Goal: Task Accomplishment & Management: Manage account settings

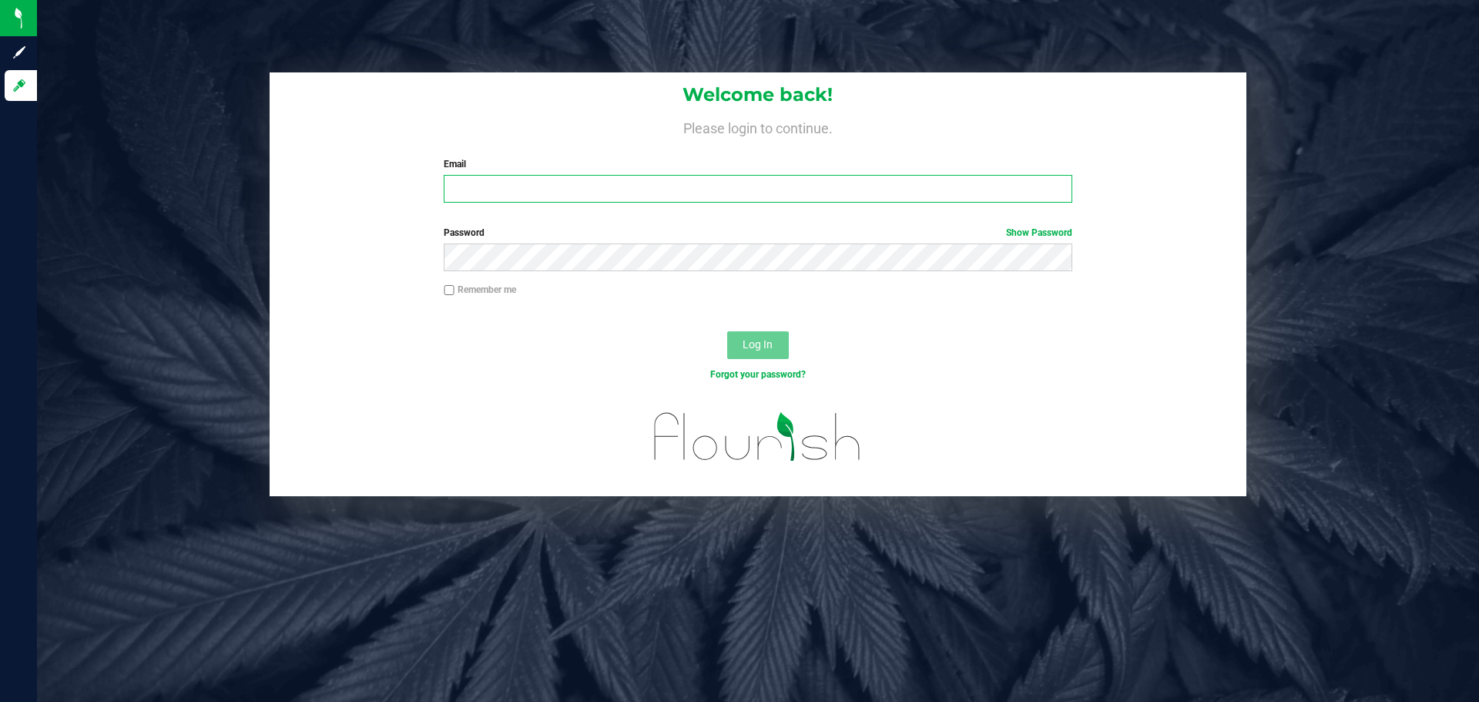
type input "[EMAIL_ADDRESS][DOMAIN_NAME]"
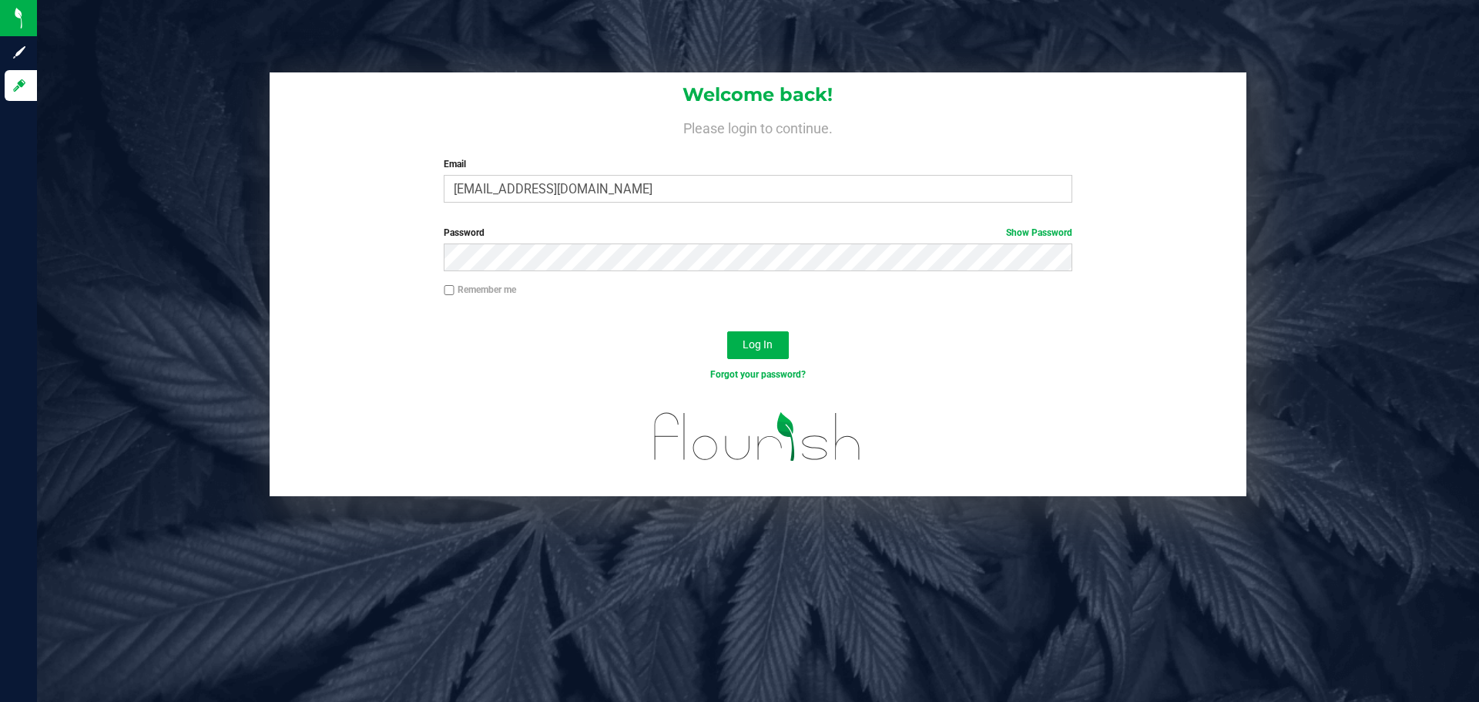
click at [492, 204] on div "Welcome back! Please login to continue. Email [EMAIL_ADDRESS][DOMAIN_NAME] Requ…" at bounding box center [758, 143] width 977 height 143
click at [774, 341] on button "Log In" at bounding box center [758, 345] width 62 height 28
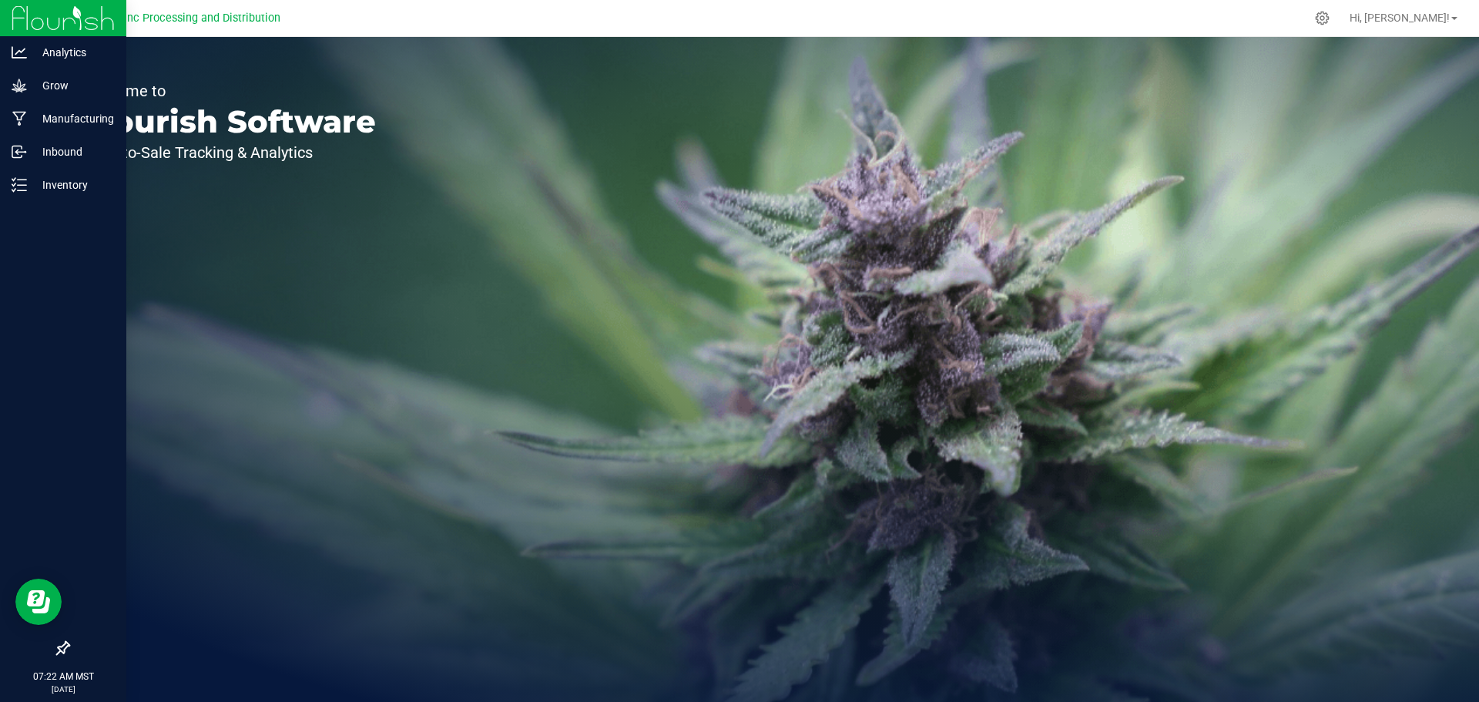
click at [28, 18] on img at bounding box center [63, 18] width 103 height 36
click at [26, 12] on img at bounding box center [63, 18] width 103 height 36
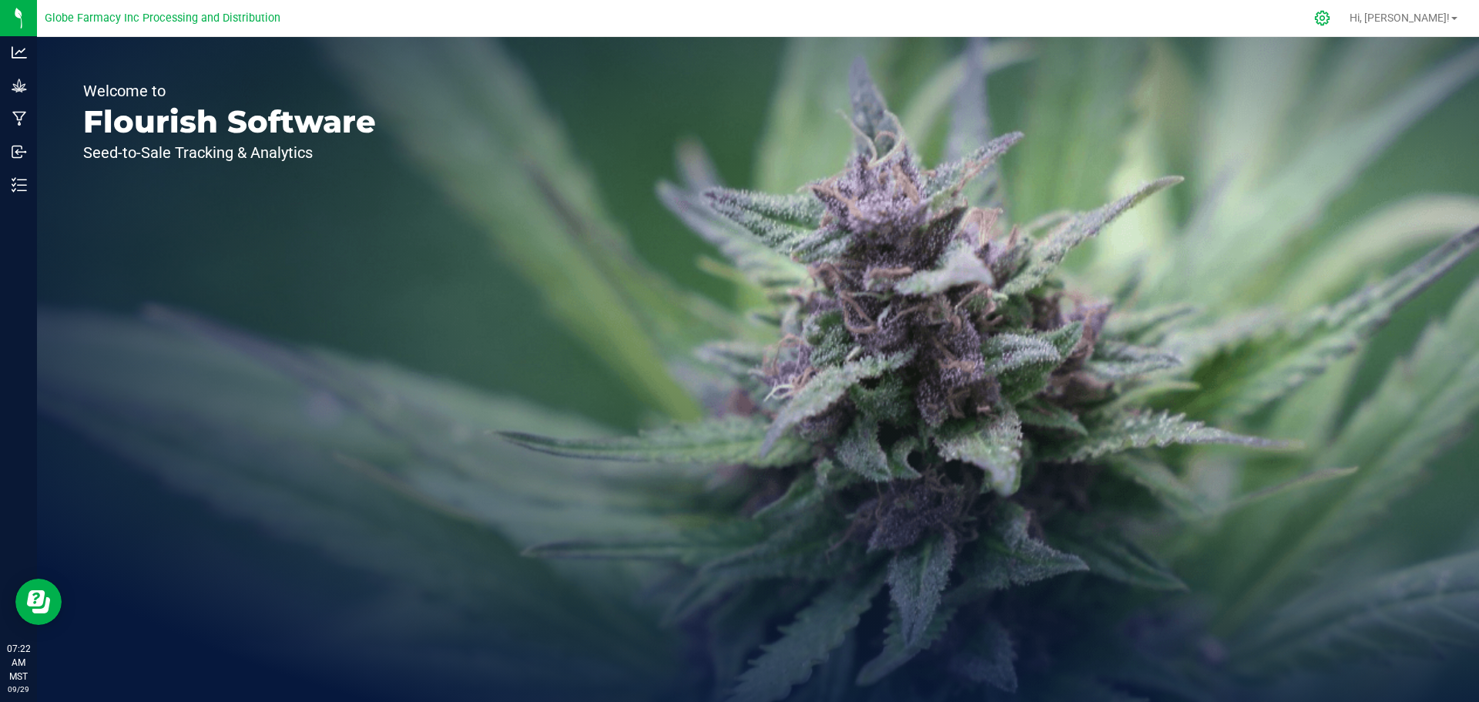
click at [1342, 13] on div at bounding box center [1323, 18] width 39 height 33
click at [1342, 15] on div at bounding box center [1323, 18] width 39 height 33
click at [1331, 15] on icon at bounding box center [1323, 18] width 16 height 16
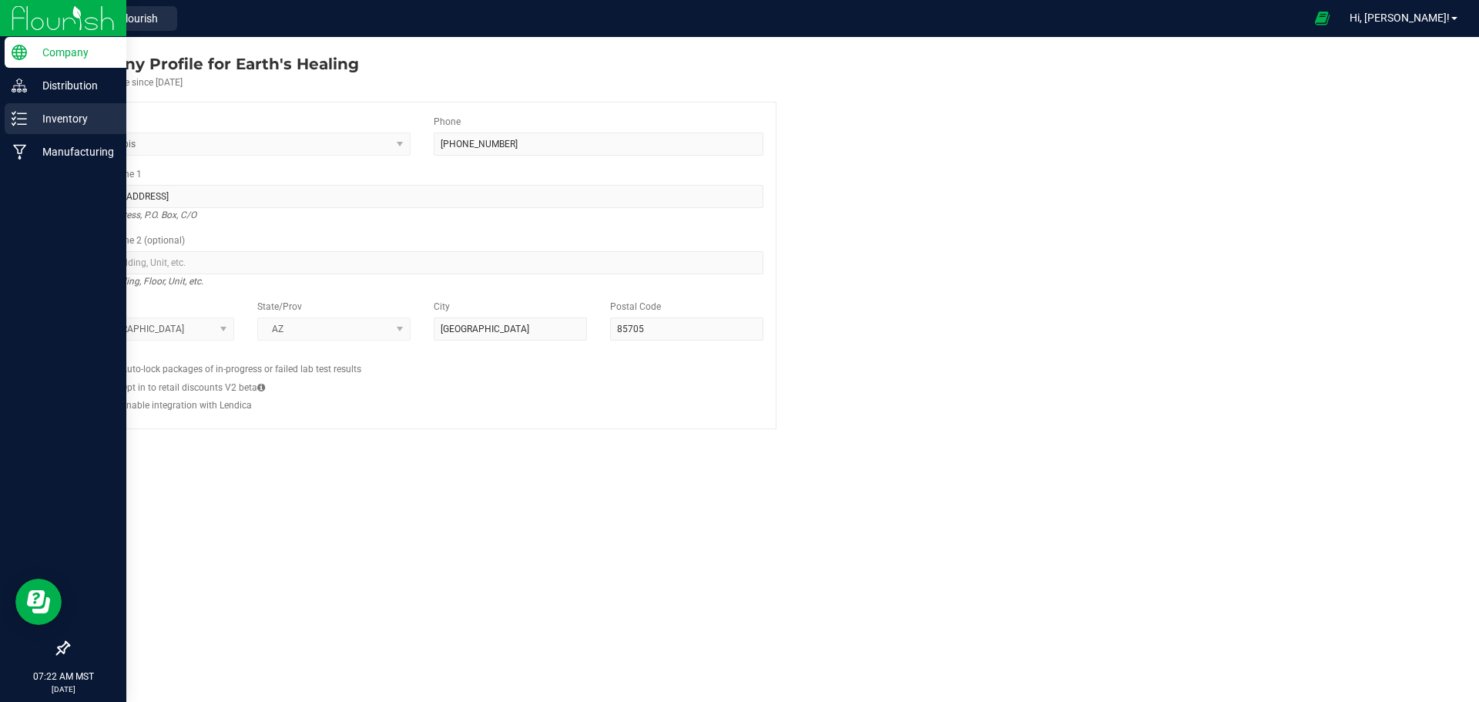
click at [40, 119] on p "Inventory" at bounding box center [73, 118] width 92 height 18
click at [44, 120] on p "Inventory" at bounding box center [73, 118] width 92 height 18
click at [59, 119] on p "Inventory" at bounding box center [73, 118] width 92 height 18
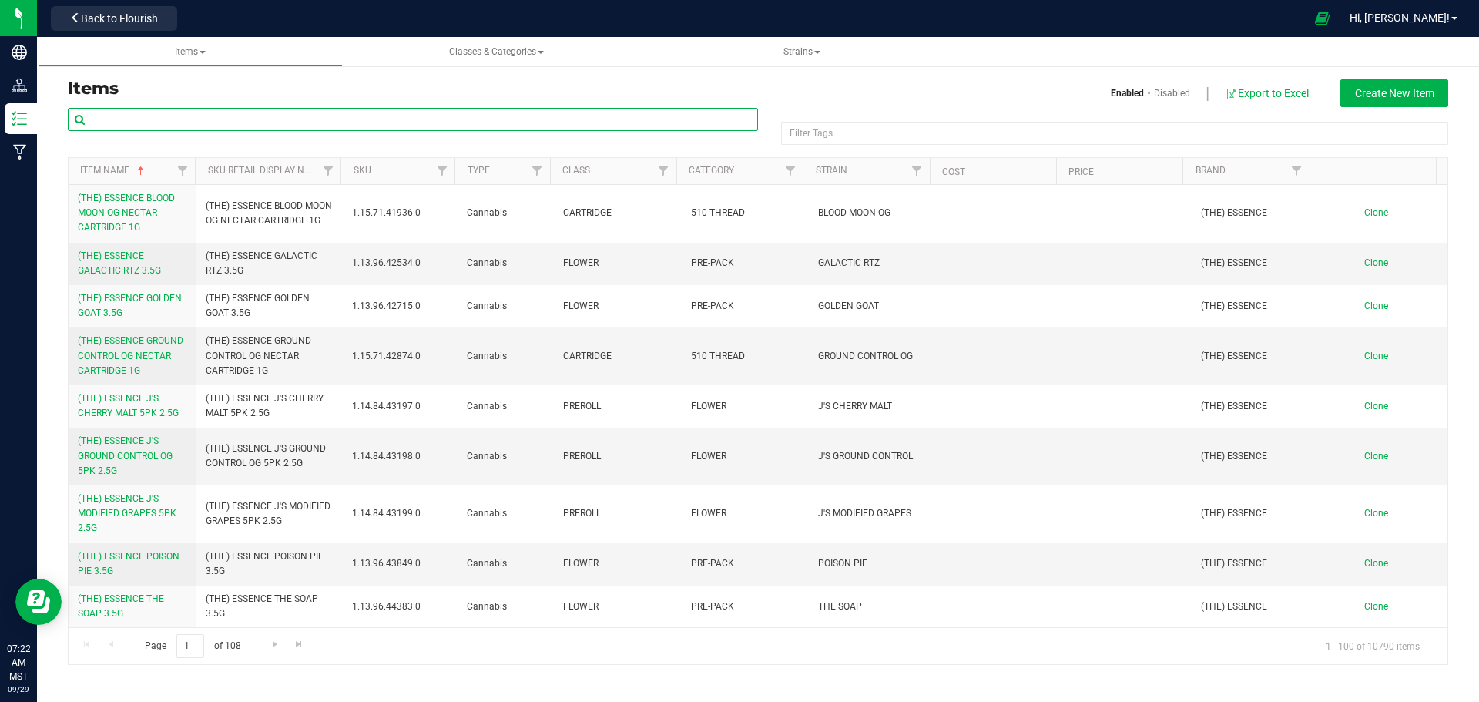
click at [361, 126] on input "text" at bounding box center [413, 119] width 690 height 23
type input "Frozen LR"
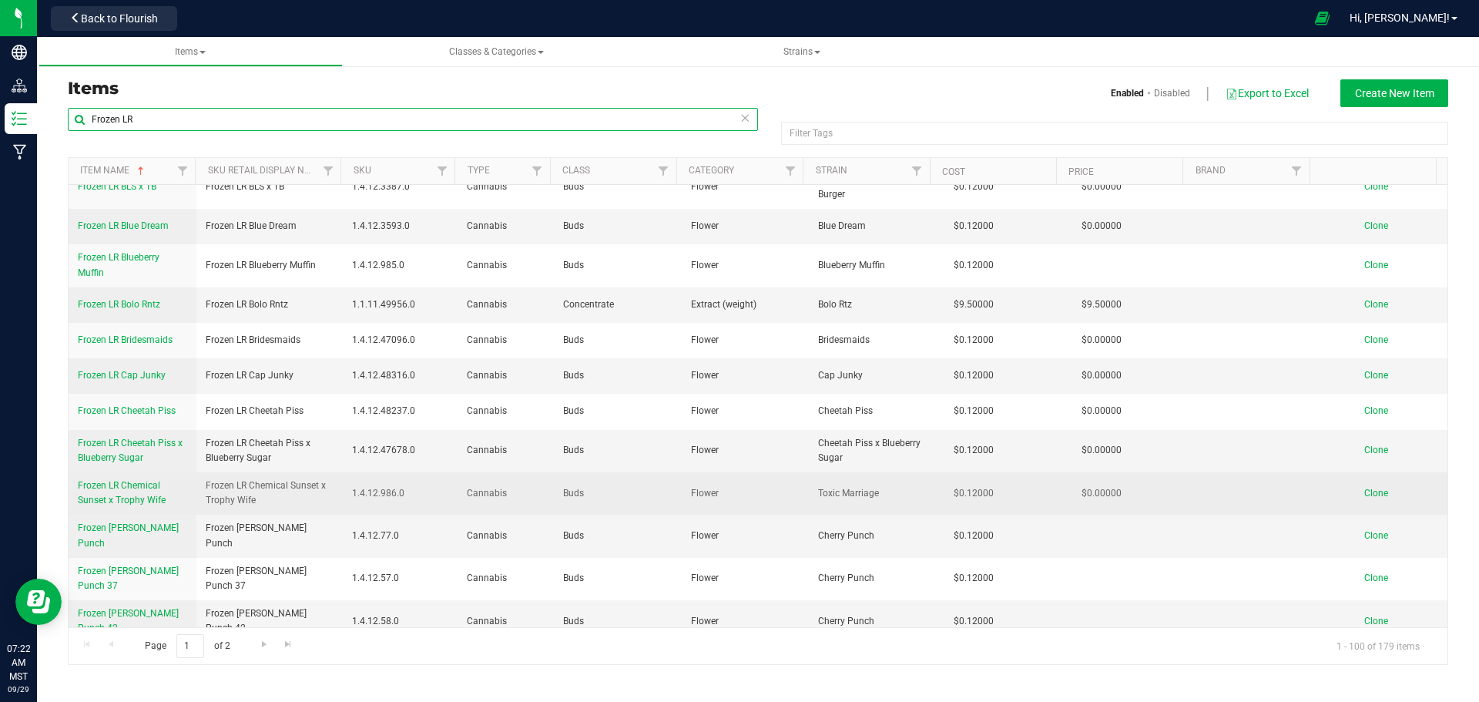
scroll to position [848, 0]
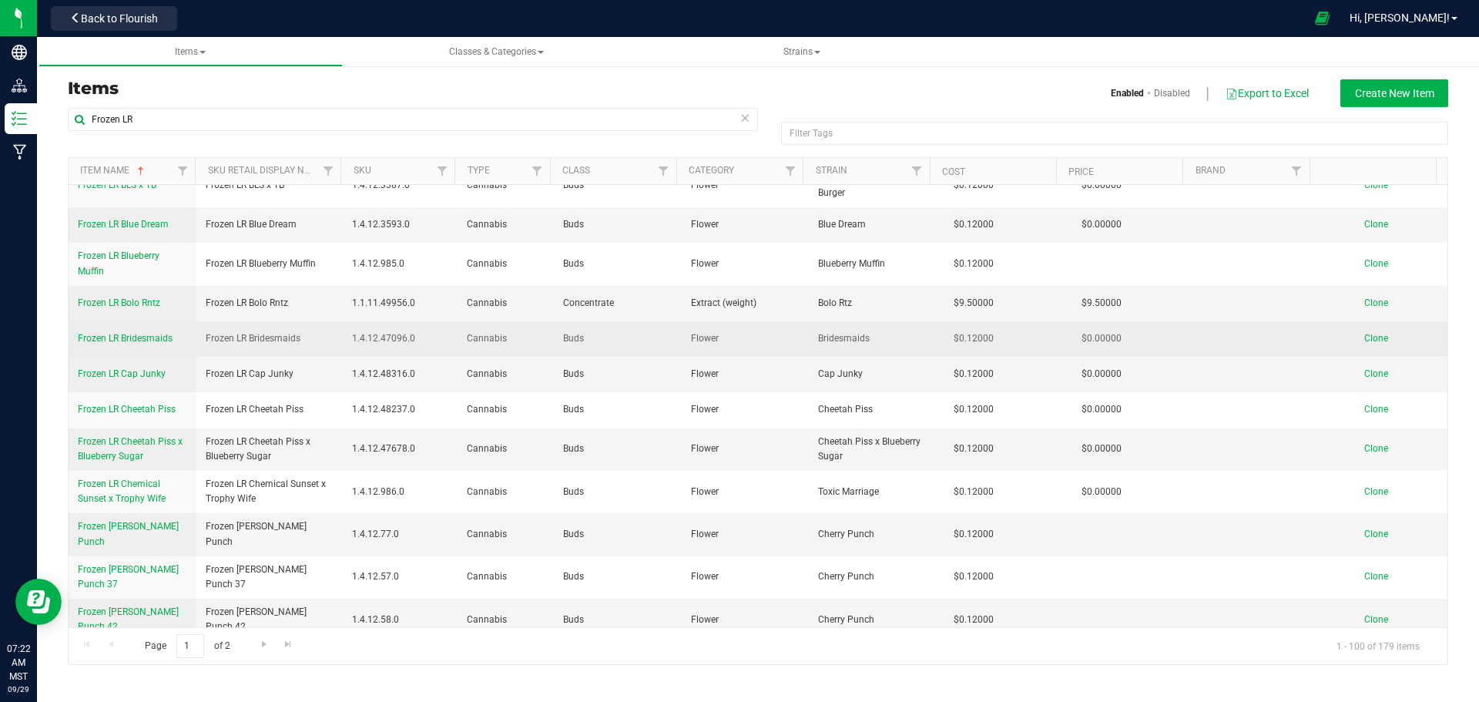
click at [1367, 333] on span "Clone" at bounding box center [1377, 338] width 24 height 11
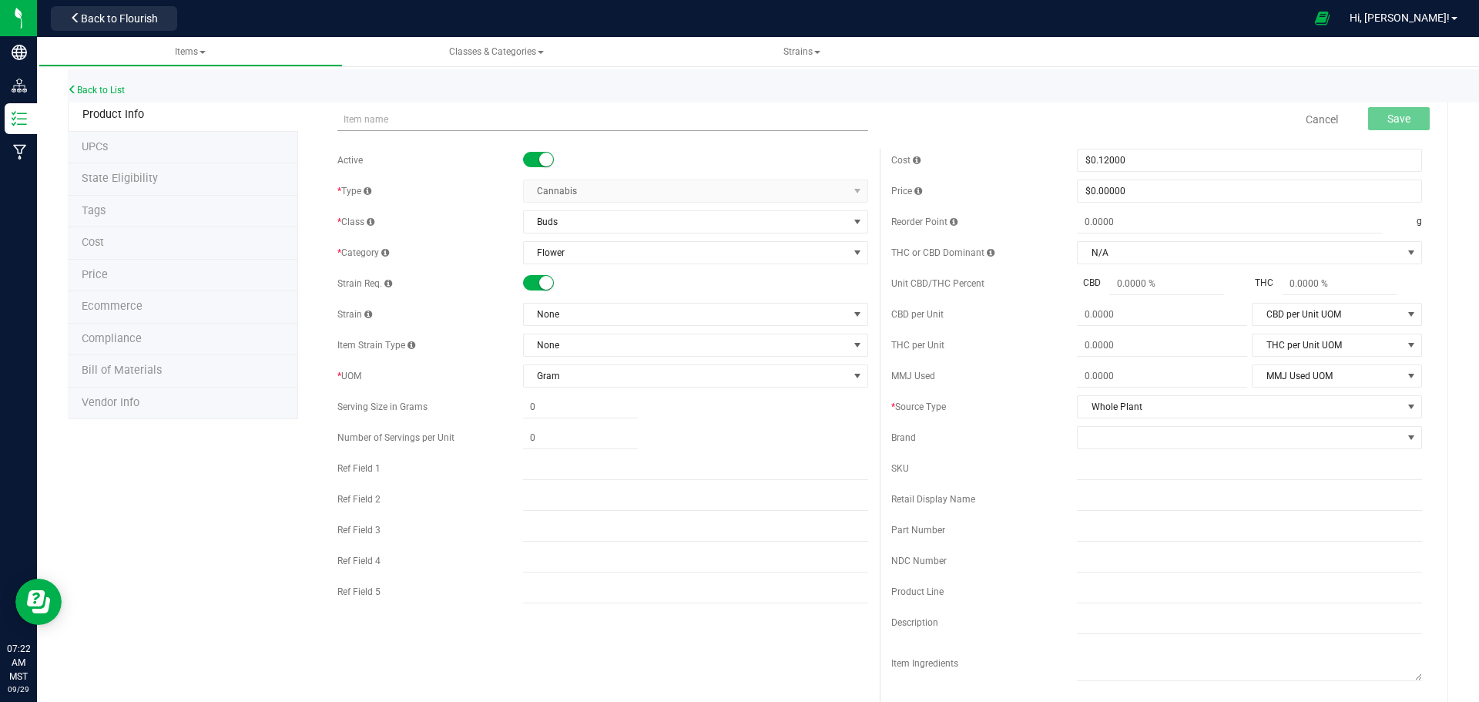
click at [358, 119] on input "text" at bounding box center [603, 119] width 531 height 23
type input "Frozen LR Galactic Warheads"
click at [551, 317] on span "None" at bounding box center [686, 315] width 324 height 22
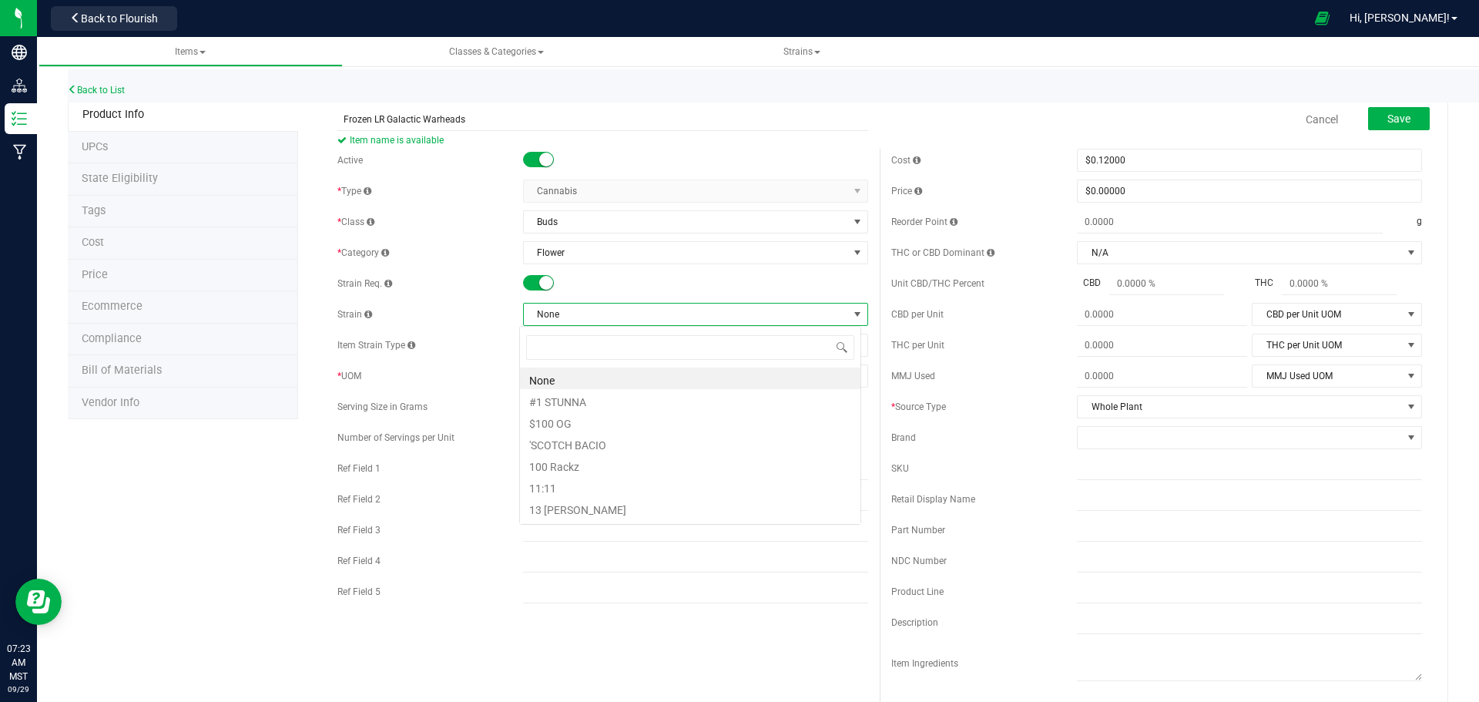
scroll to position [23, 342]
type input "Gal"
click at [611, 490] on li "Galactic Warhdz" at bounding box center [690, 486] width 341 height 22
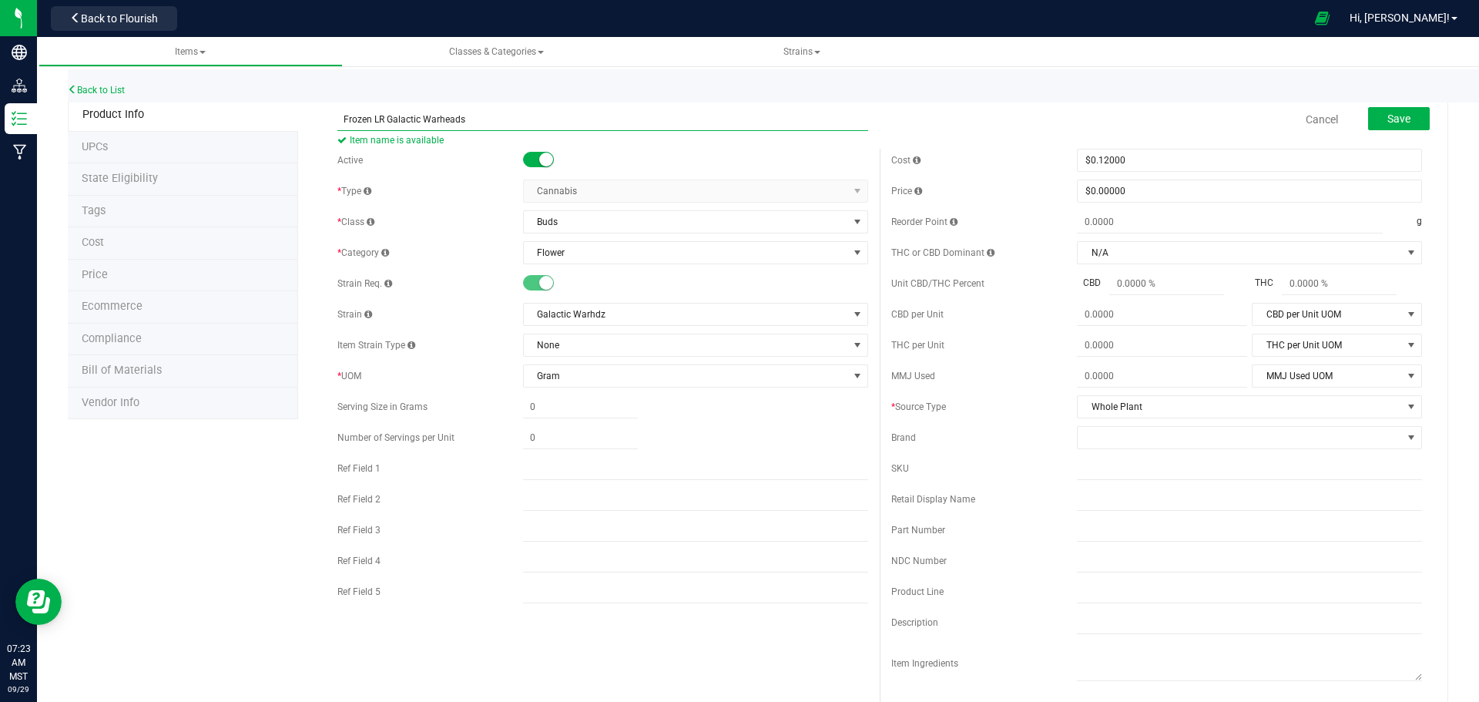
click at [481, 114] on input "Frozen LR Galactic Warheads" at bounding box center [603, 119] width 531 height 23
type input "Frozen LR Galactic Warhdz"
click at [1369, 119] on button "Save" at bounding box center [1399, 118] width 62 height 23
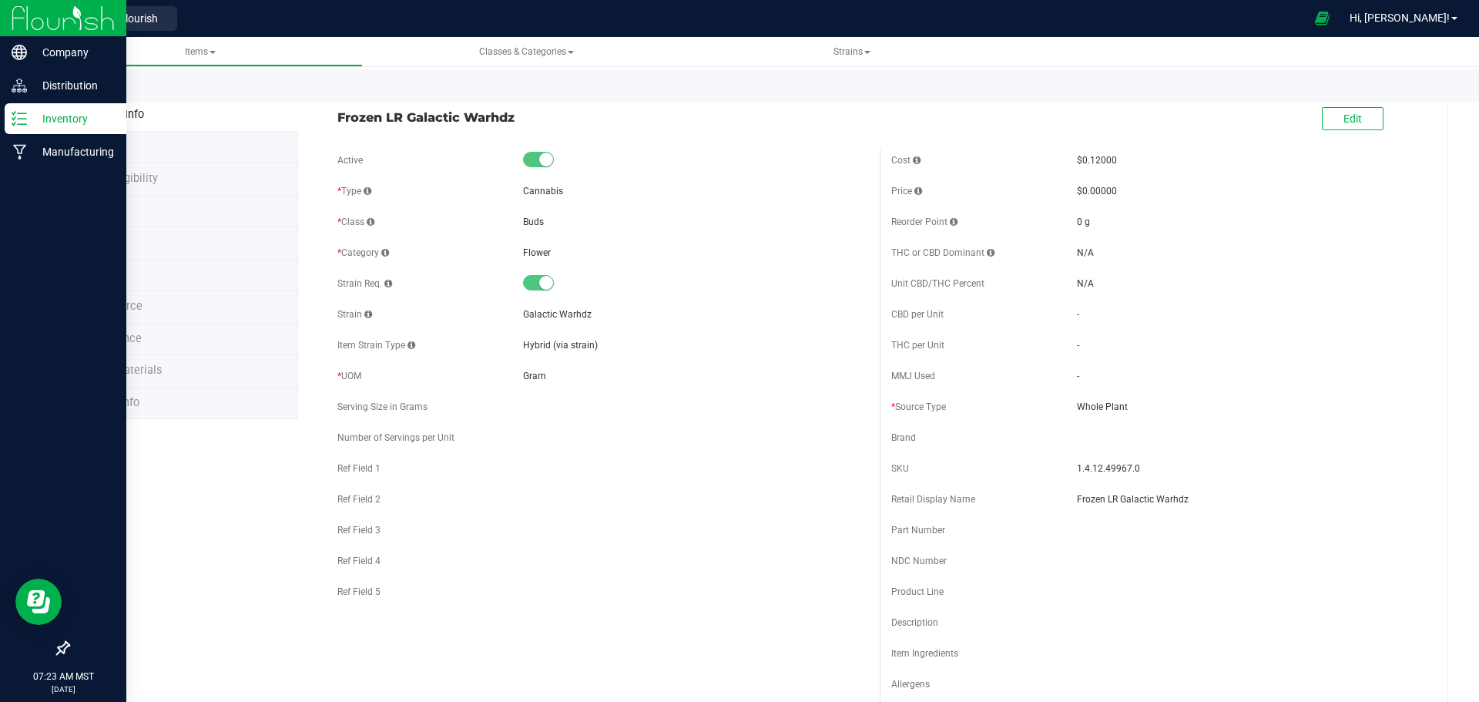
click at [19, 29] on img at bounding box center [63, 18] width 103 height 36
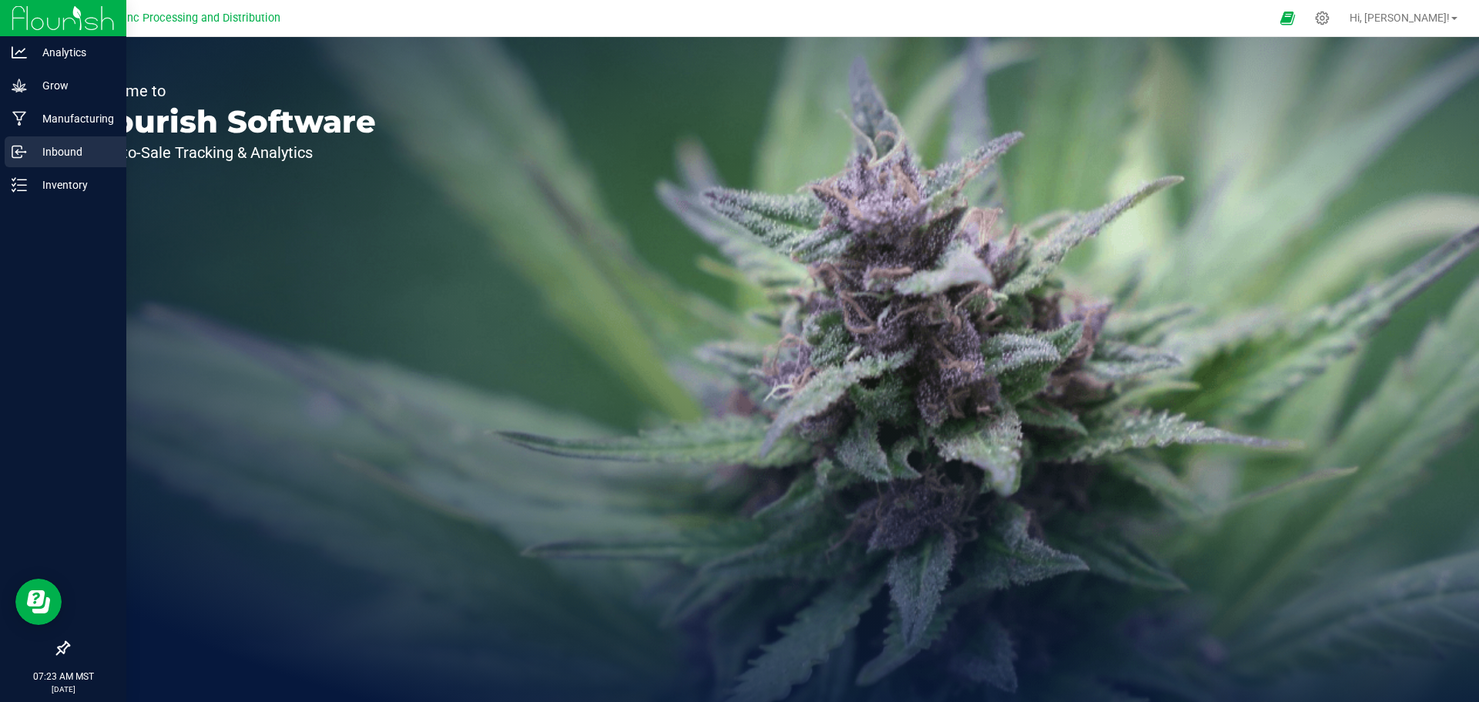
click at [39, 156] on p "Inbound" at bounding box center [73, 152] width 92 height 18
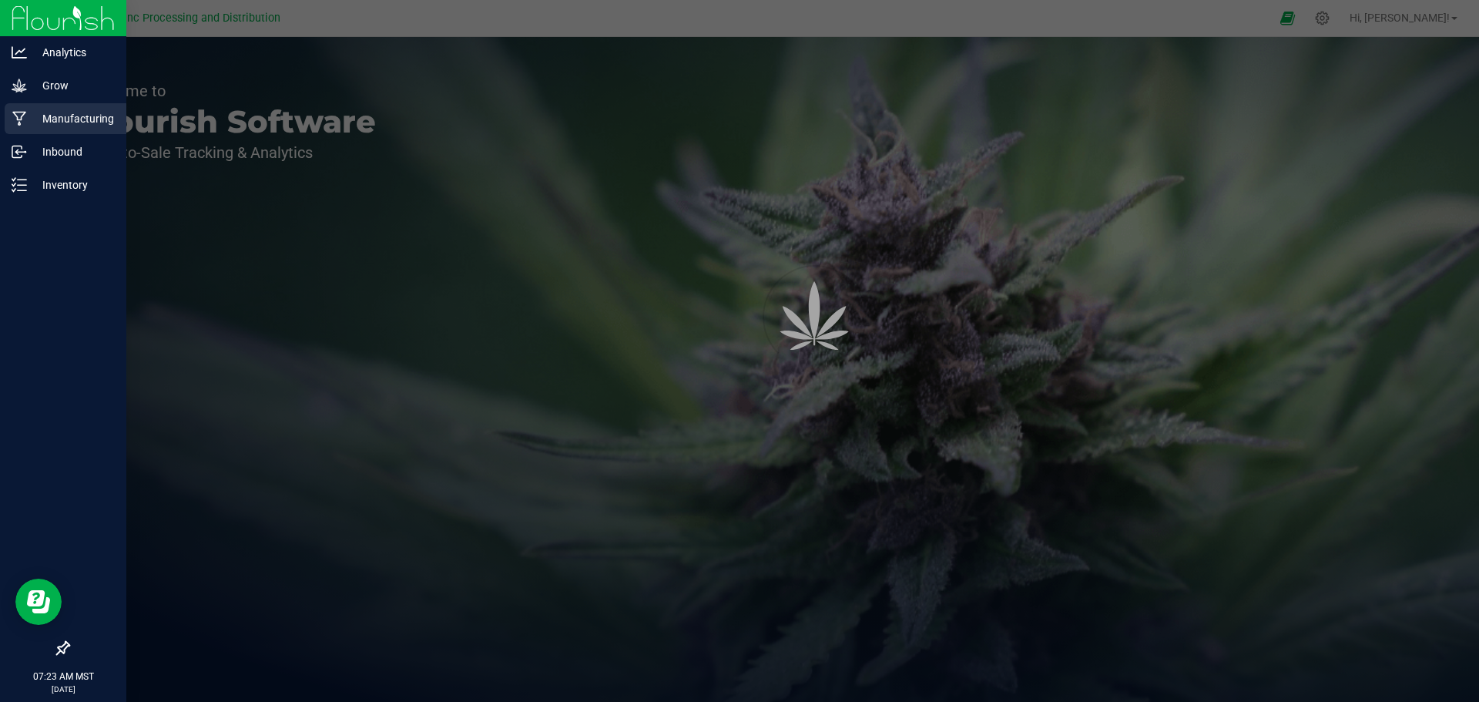
click at [53, 127] on p "Manufacturing" at bounding box center [73, 118] width 92 height 18
click at [58, 99] on div "Grow" at bounding box center [66, 85] width 122 height 31
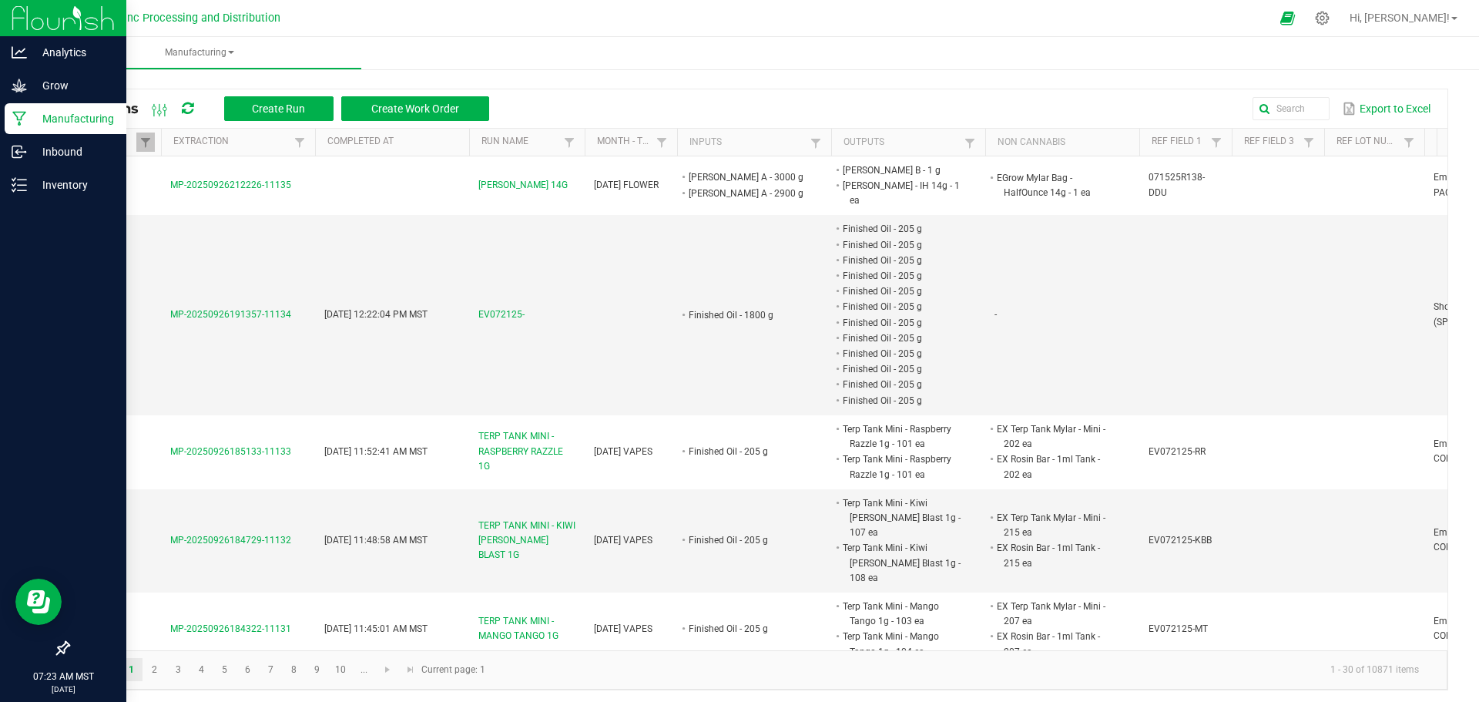
click at [24, 27] on img at bounding box center [63, 18] width 103 height 36
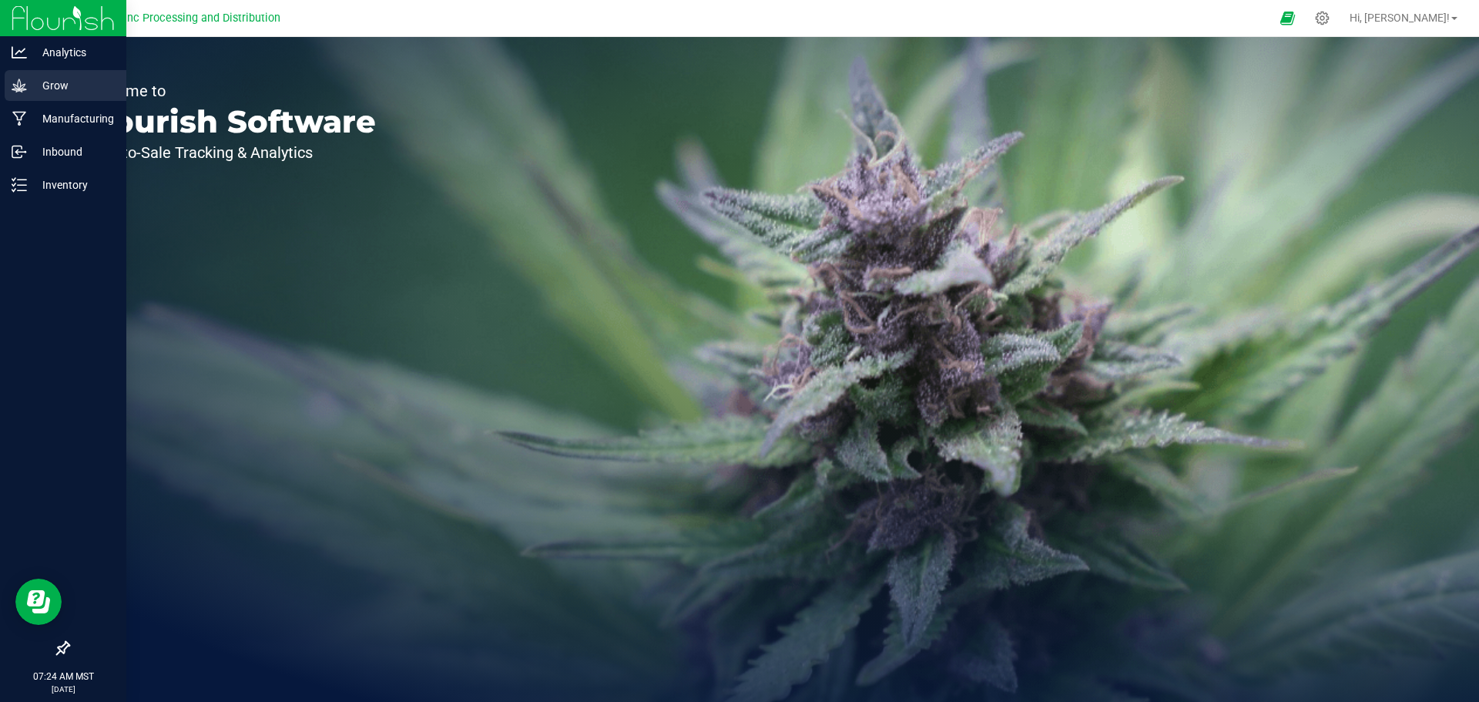
click at [28, 82] on p "Grow" at bounding box center [73, 85] width 92 height 18
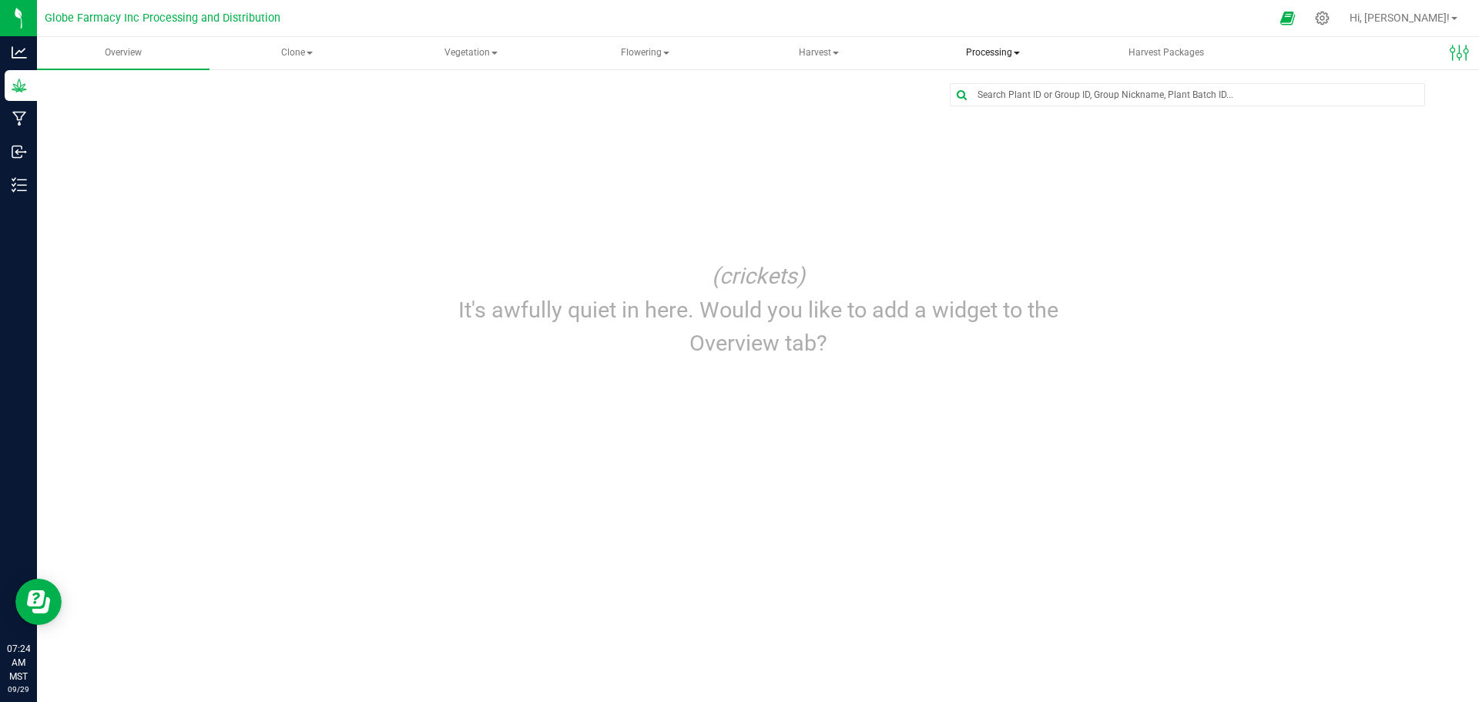
click at [960, 59] on span "Processing" at bounding box center [993, 53] width 171 height 31
click at [969, 110] on span "Processing harvests" at bounding box center [999, 110] width 143 height 13
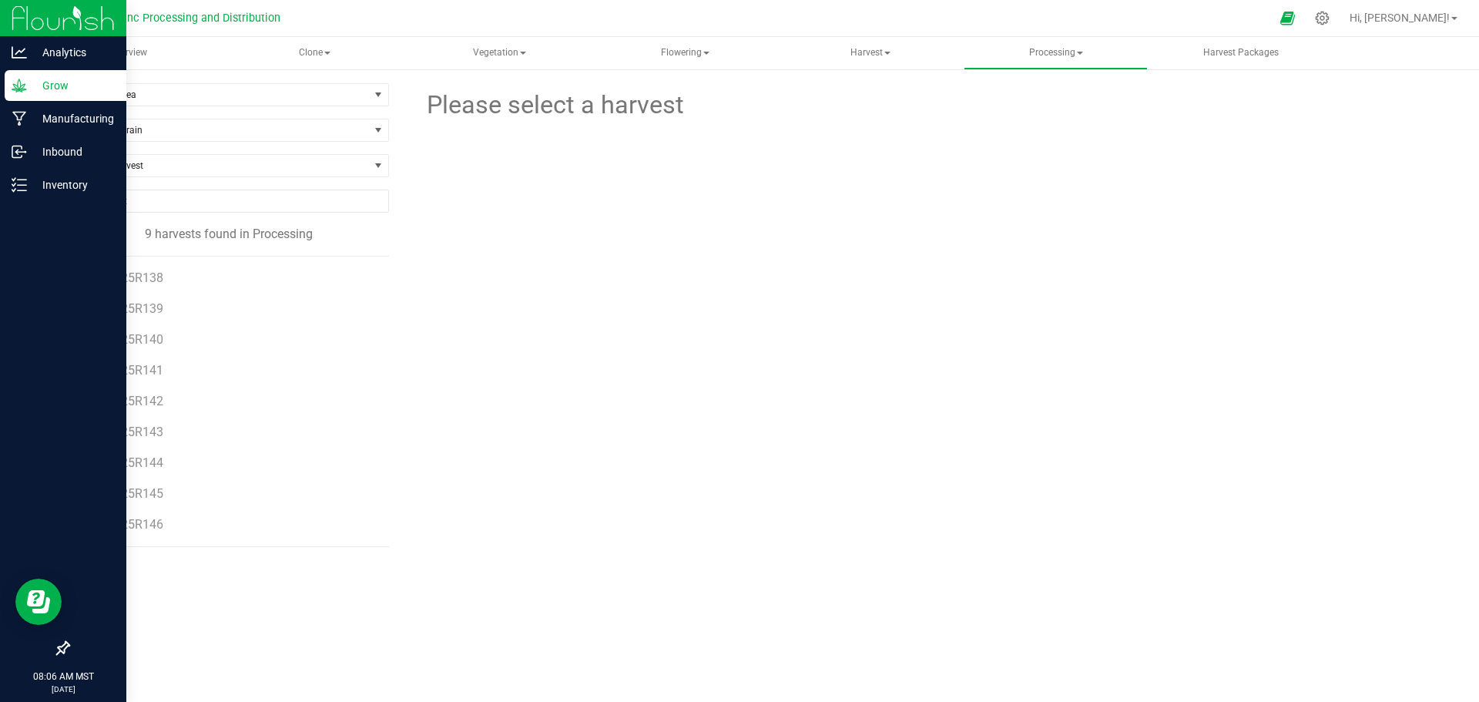
click at [22, 26] on img at bounding box center [63, 18] width 103 height 36
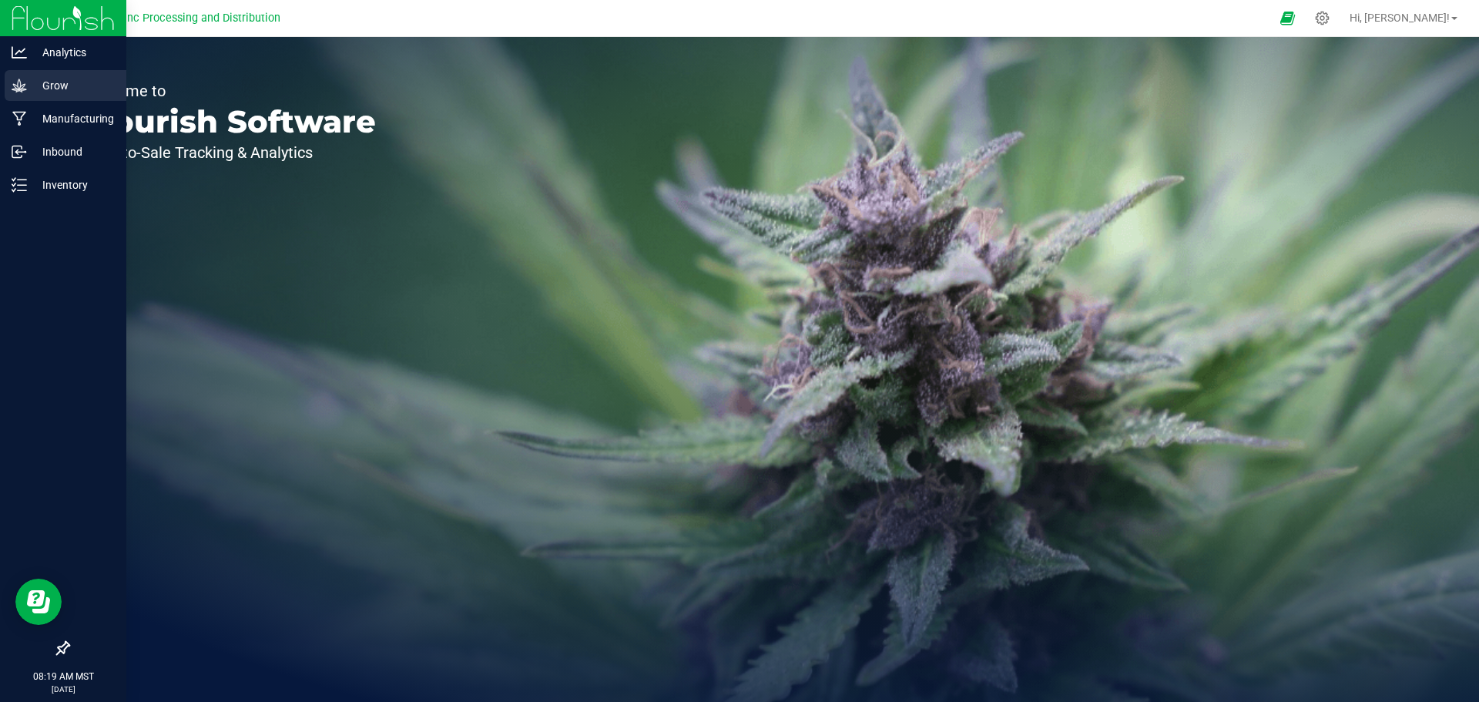
click at [48, 87] on p "Grow" at bounding box center [73, 85] width 92 height 18
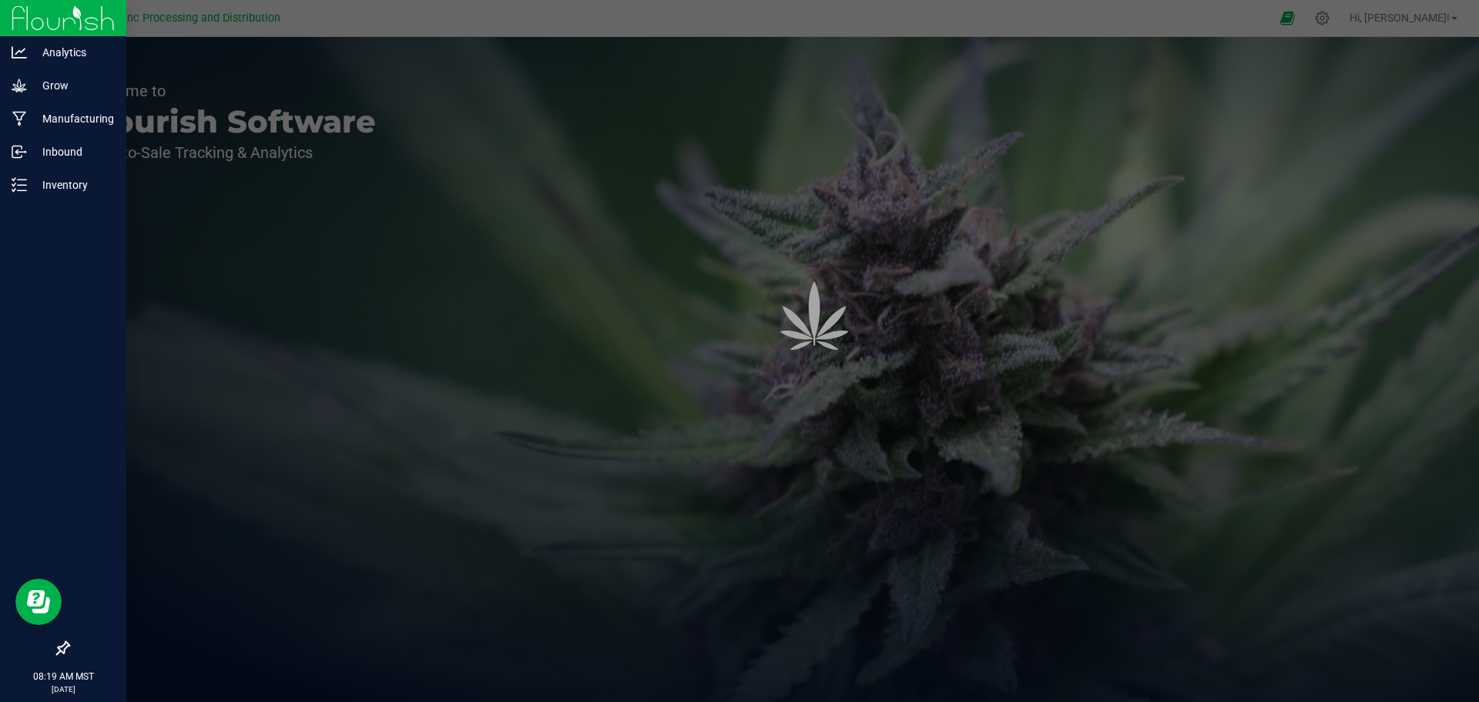
click at [53, 27] on img at bounding box center [63, 18] width 103 height 36
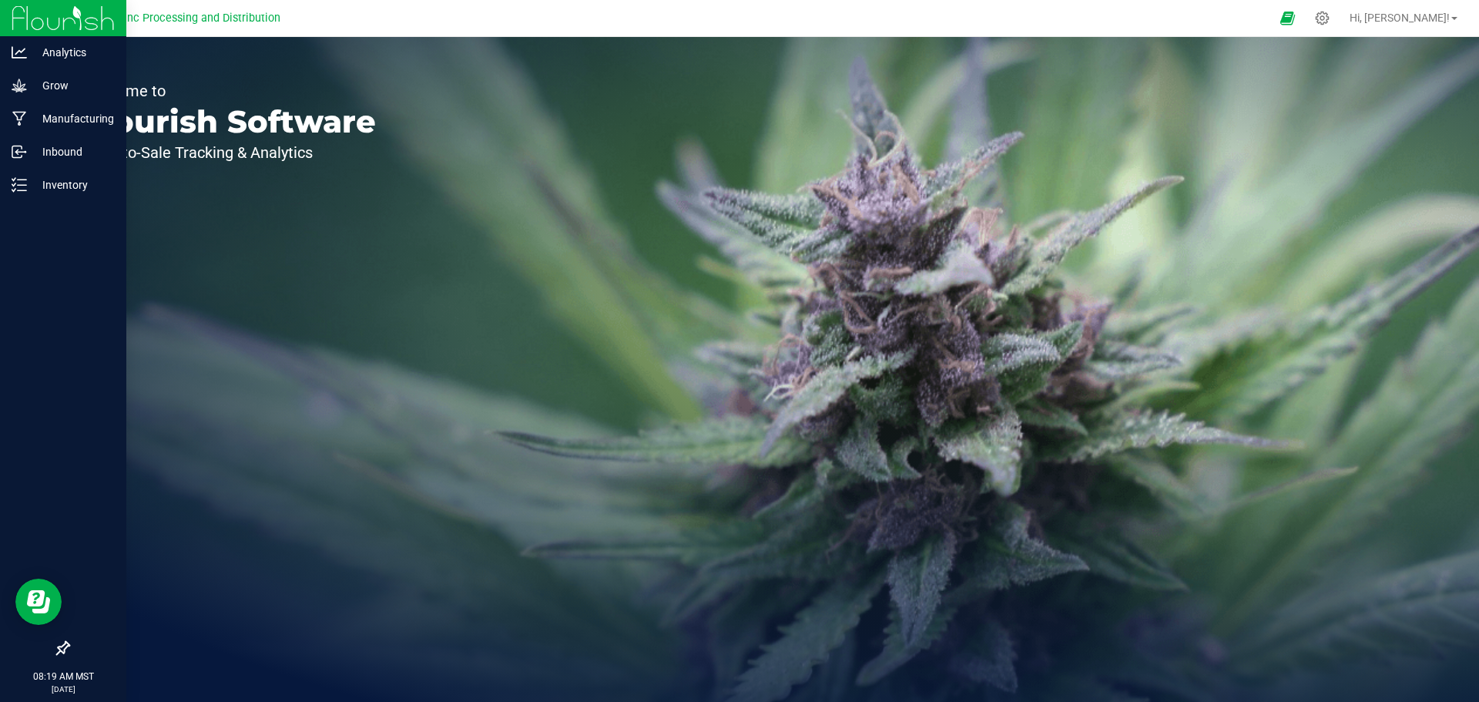
click at [52, 16] on img at bounding box center [63, 18] width 103 height 36
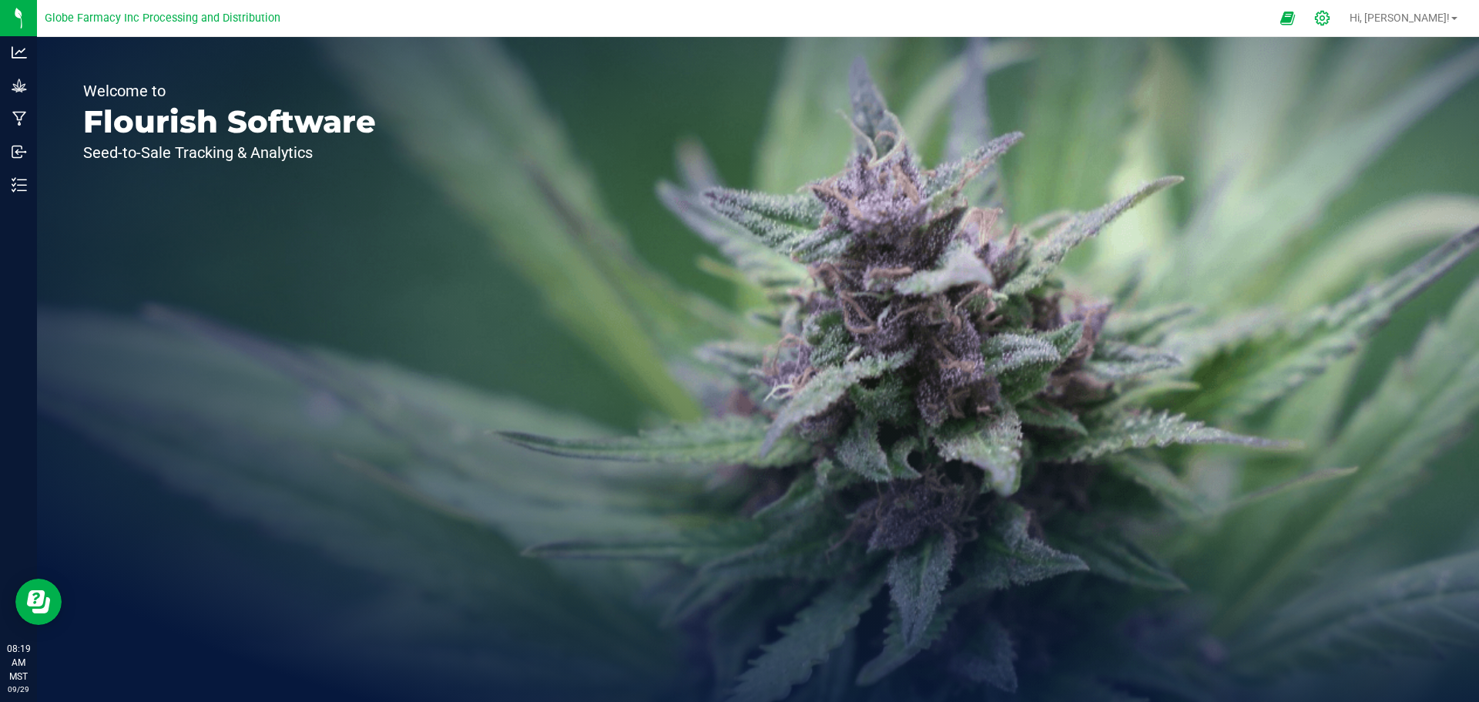
click at [1327, 17] on div at bounding box center [1323, 18] width 22 height 16
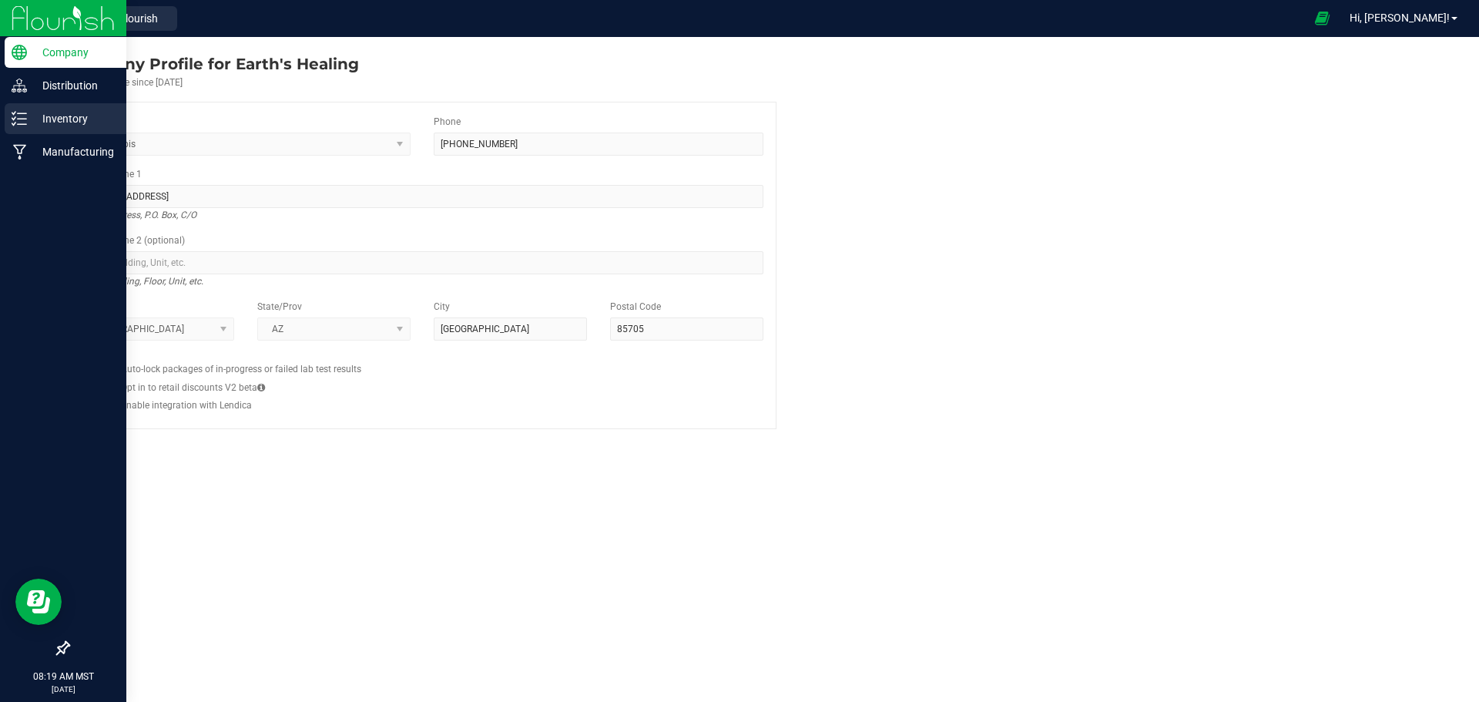
click at [23, 124] on line at bounding box center [22, 124] width 8 height 0
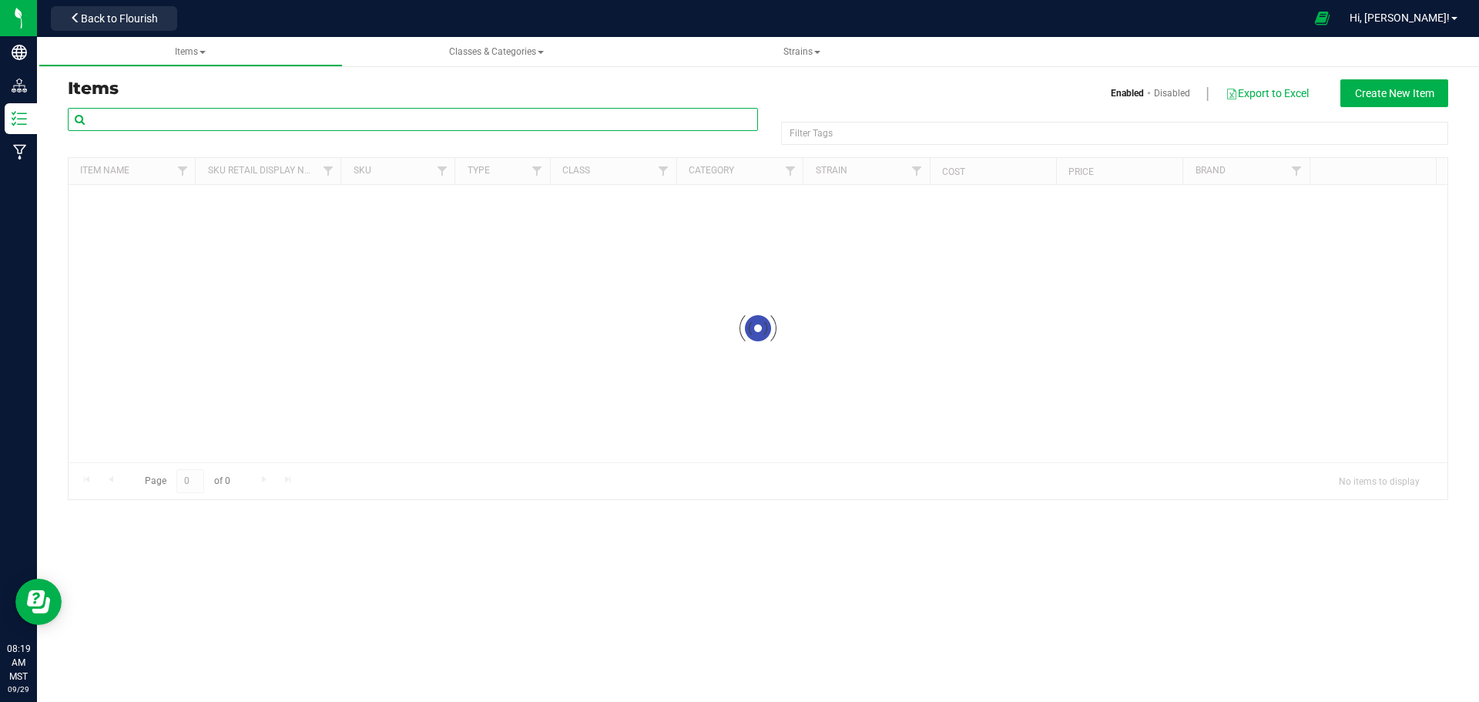
click at [205, 121] on input "text" at bounding box center [413, 119] width 690 height 23
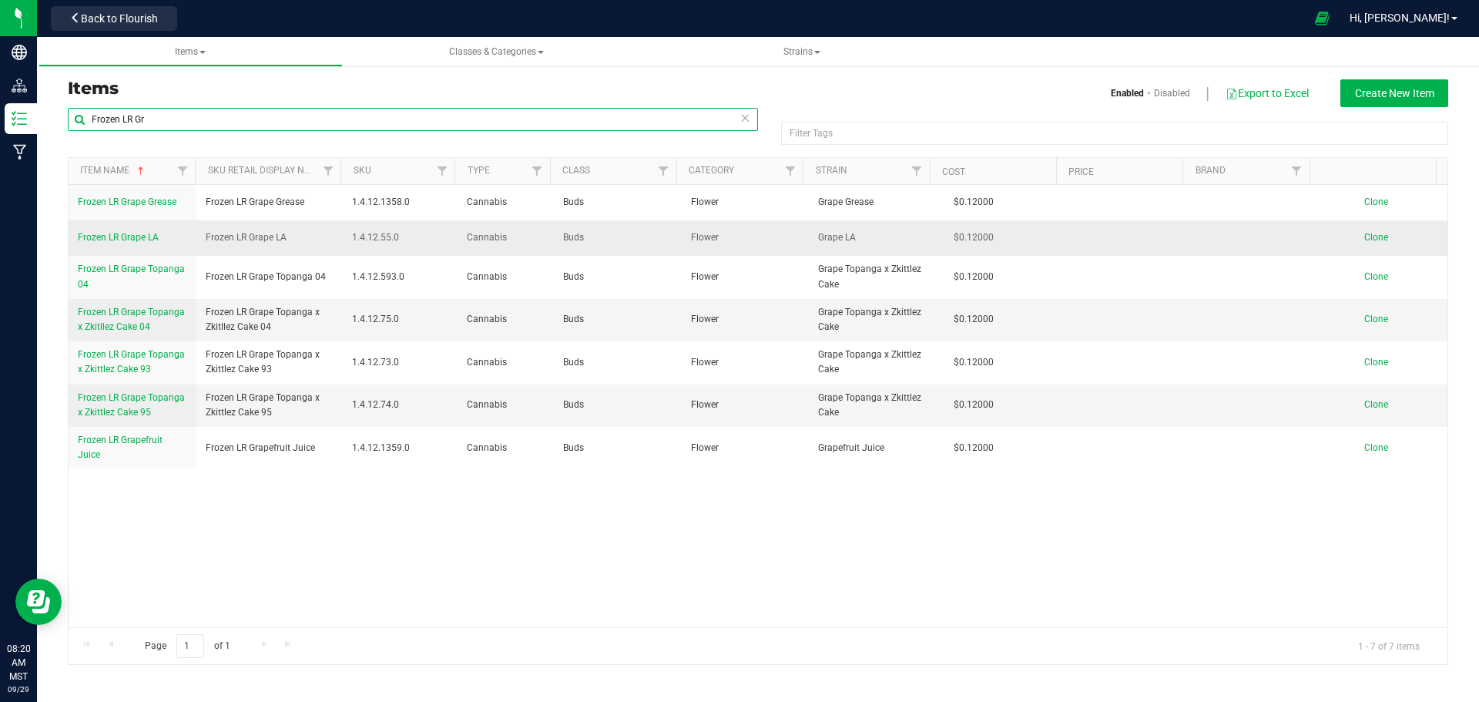
type input "Frozen LR Gr"
click at [1365, 237] on span "Clone" at bounding box center [1377, 237] width 24 height 11
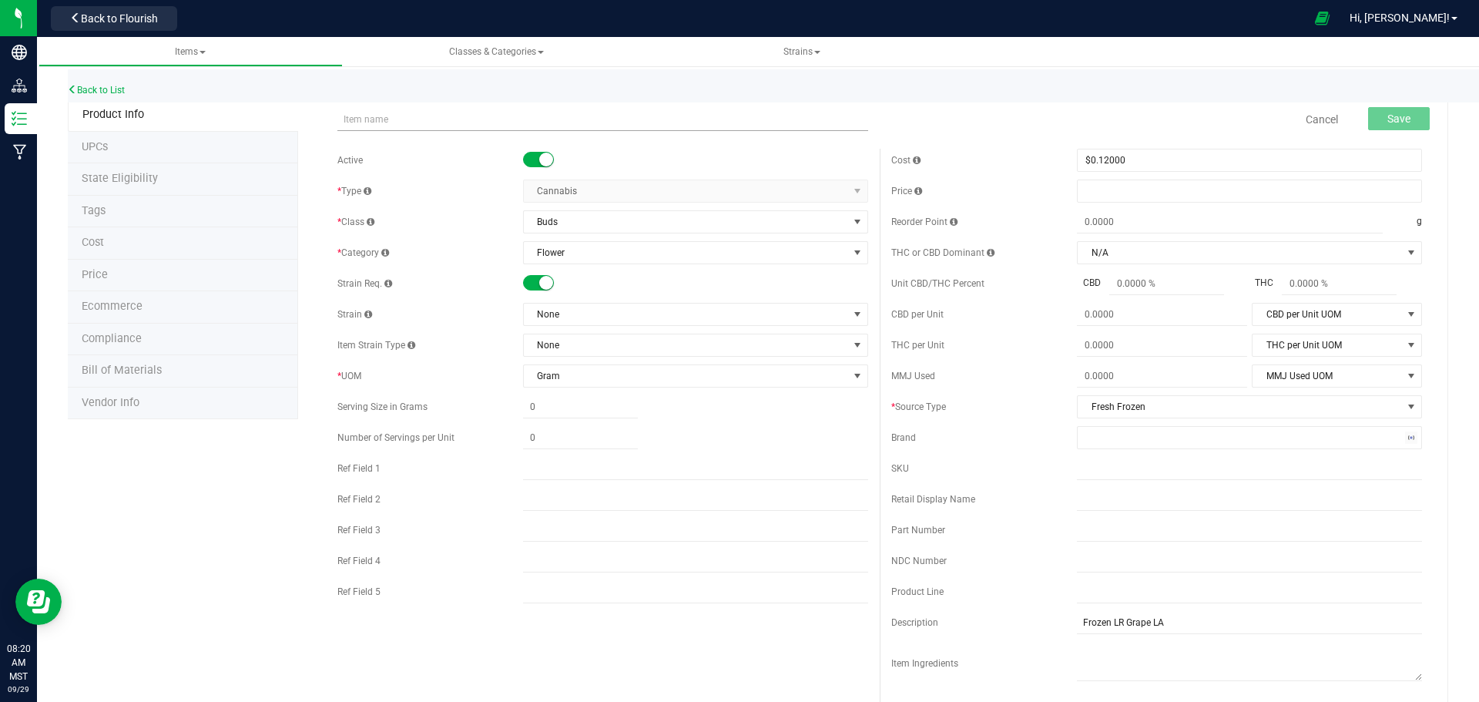
click at [351, 119] on input "text" at bounding box center [603, 119] width 531 height 23
type input "Frozen LR Grape NTtz"
click at [569, 316] on span "None" at bounding box center [686, 315] width 324 height 22
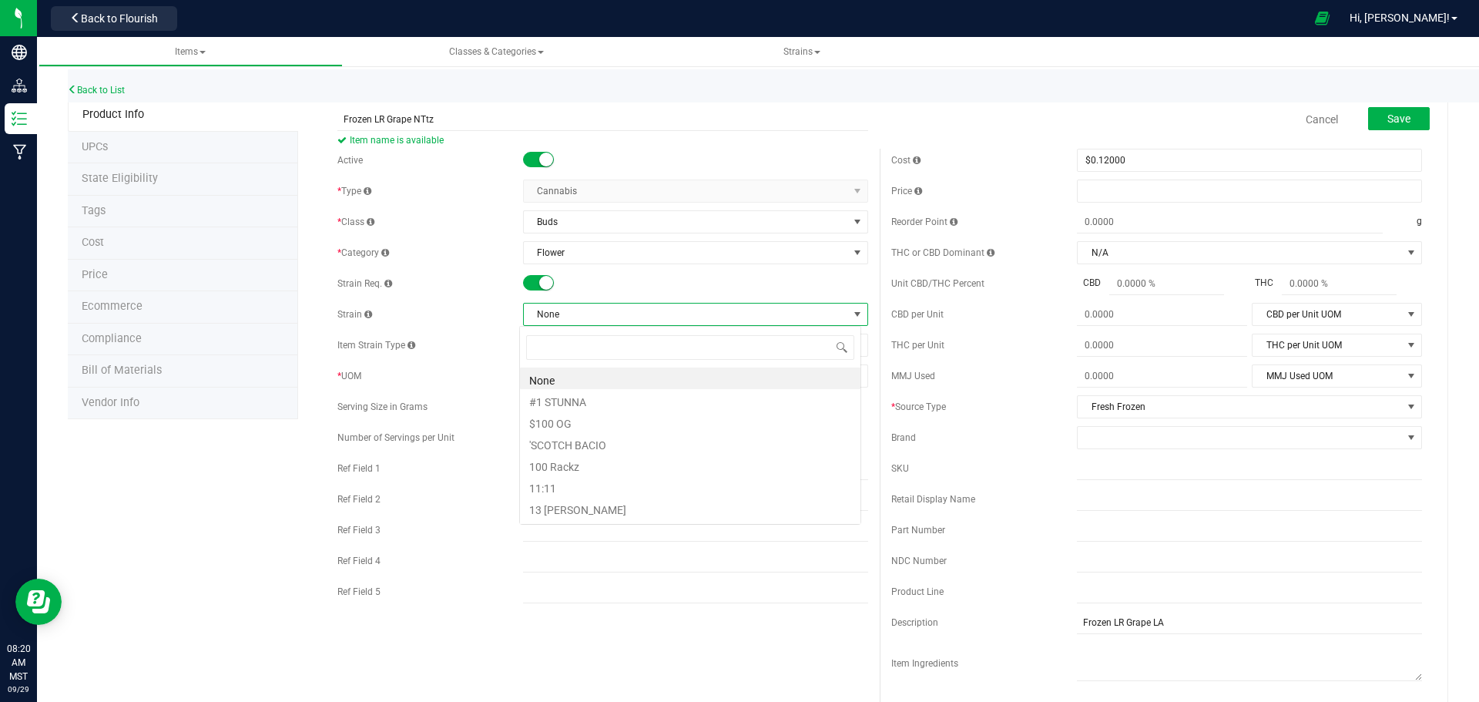
scroll to position [23, 342]
type input "Grape N"
click at [580, 381] on li "Grape Ntz" at bounding box center [690, 379] width 341 height 22
click at [1120, 415] on span "Fresh Frozen" at bounding box center [1240, 407] width 324 height 22
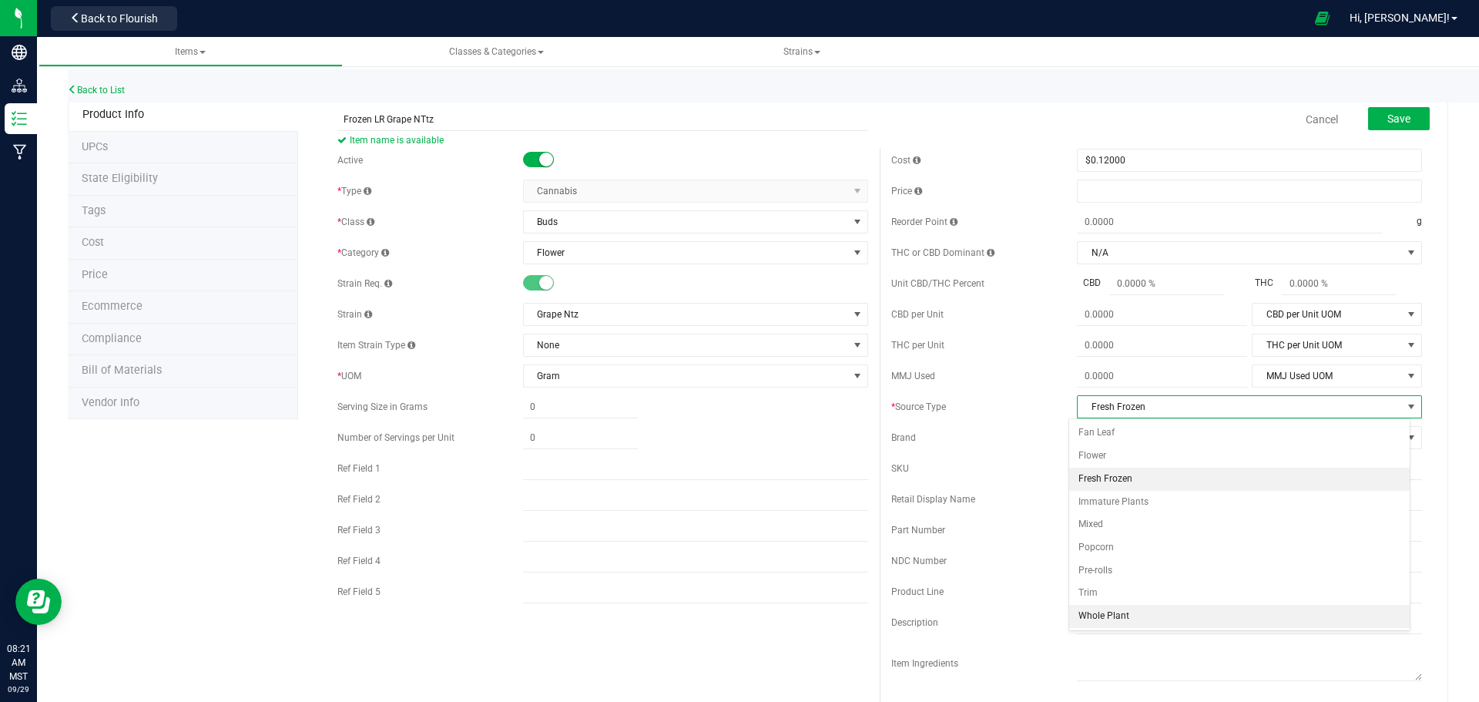
click at [1115, 624] on li "Whole Plant" at bounding box center [1240, 616] width 341 height 23
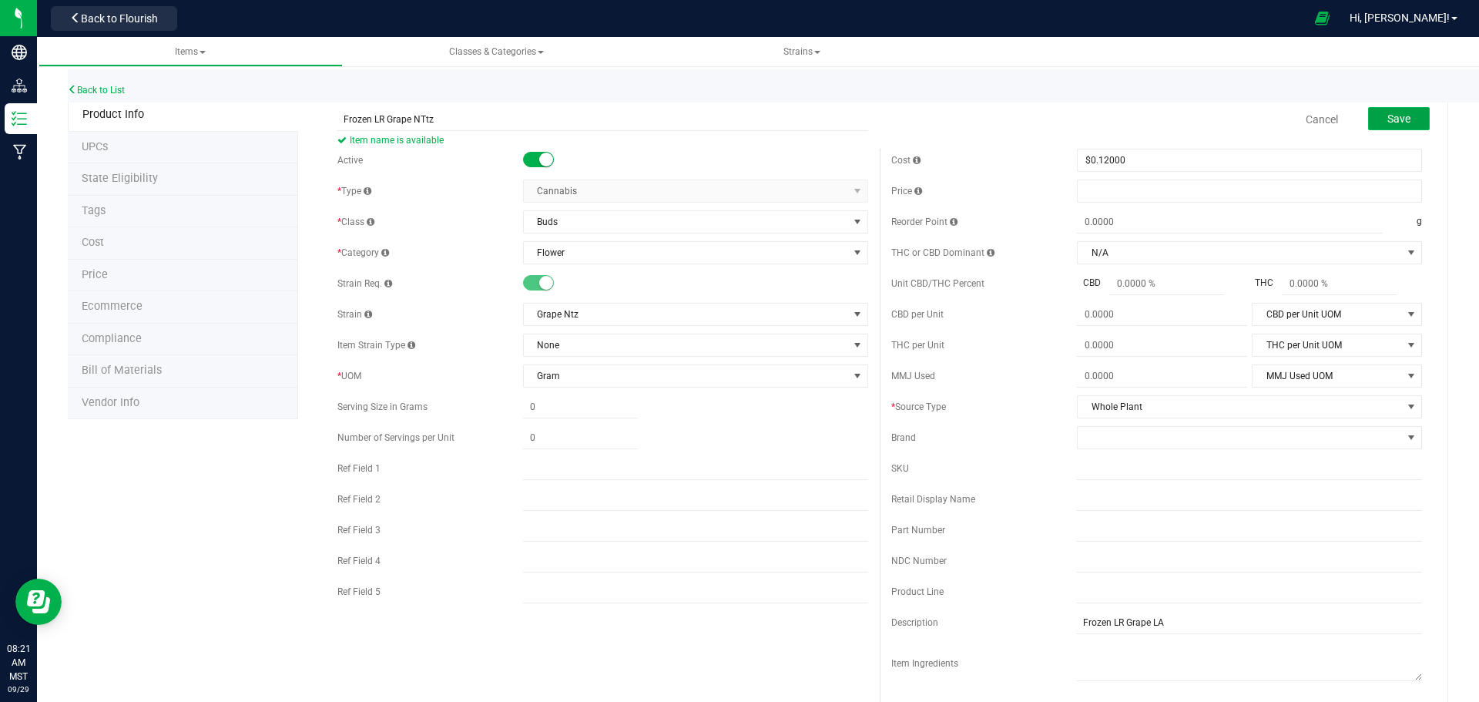
click at [1388, 113] on span "Save" at bounding box center [1399, 119] width 23 height 12
